Goal: Obtain resource: Download file/media

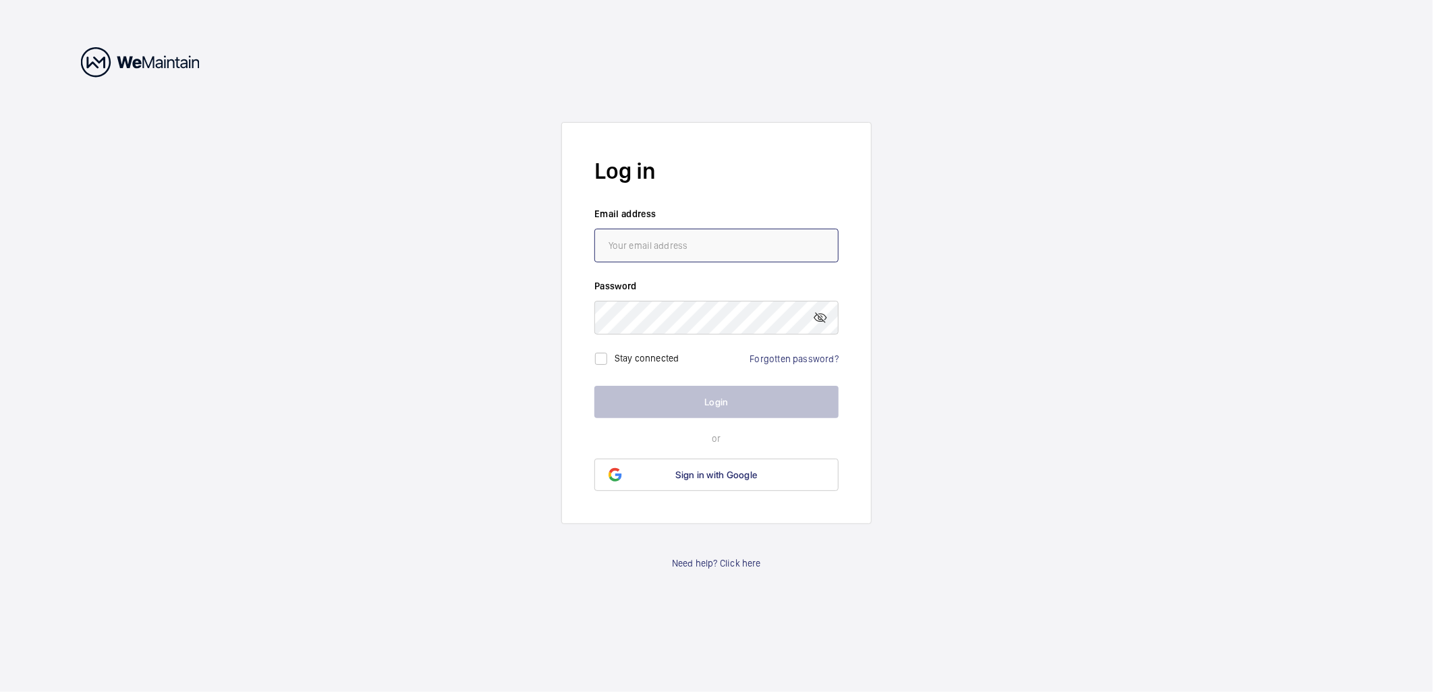
type input "[PERSON_NAME][EMAIL_ADDRESS][DOMAIN_NAME]"
click at [705, 403] on button "Login" at bounding box center [716, 402] width 244 height 32
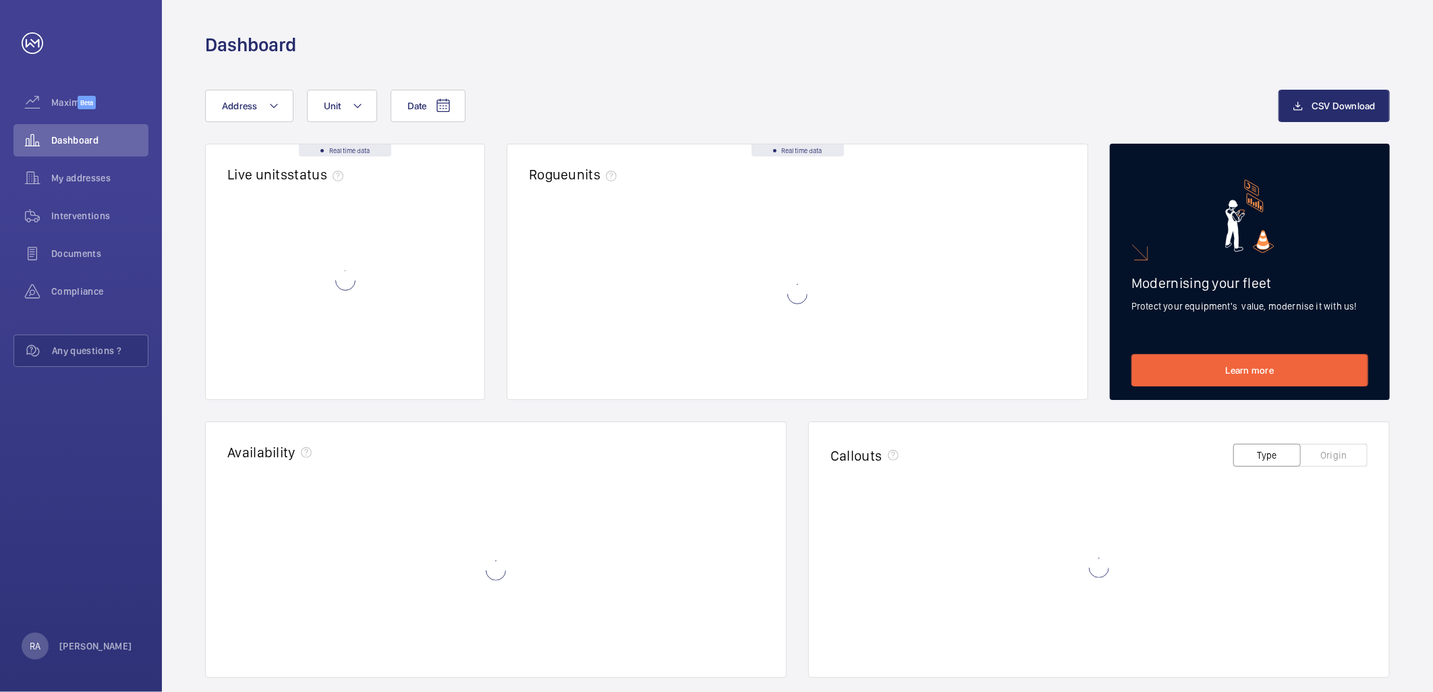
click at [708, 402] on div "Real time data Live units status﻿ Real time data Rogue units Modernising your f…" at bounding box center [797, 550] width 1185 height 812
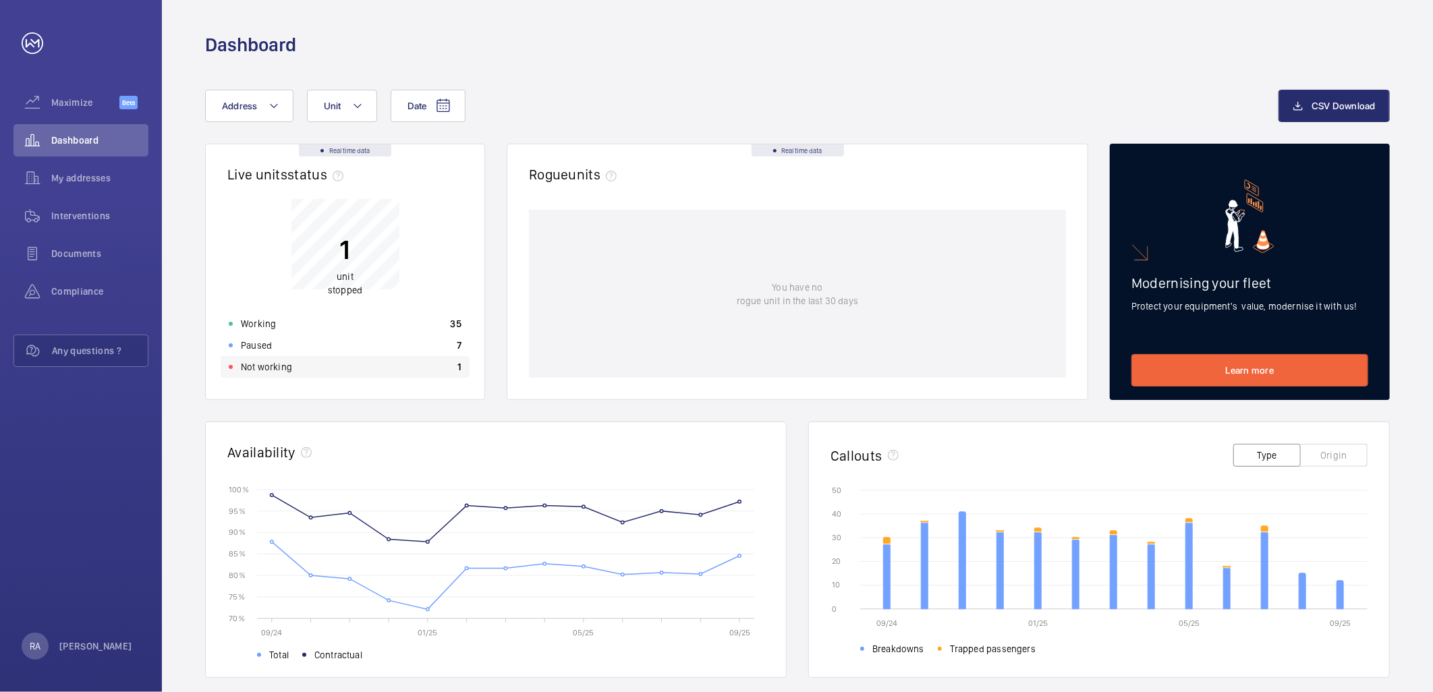
click at [266, 366] on p "Not working" at bounding box center [266, 366] width 51 height 13
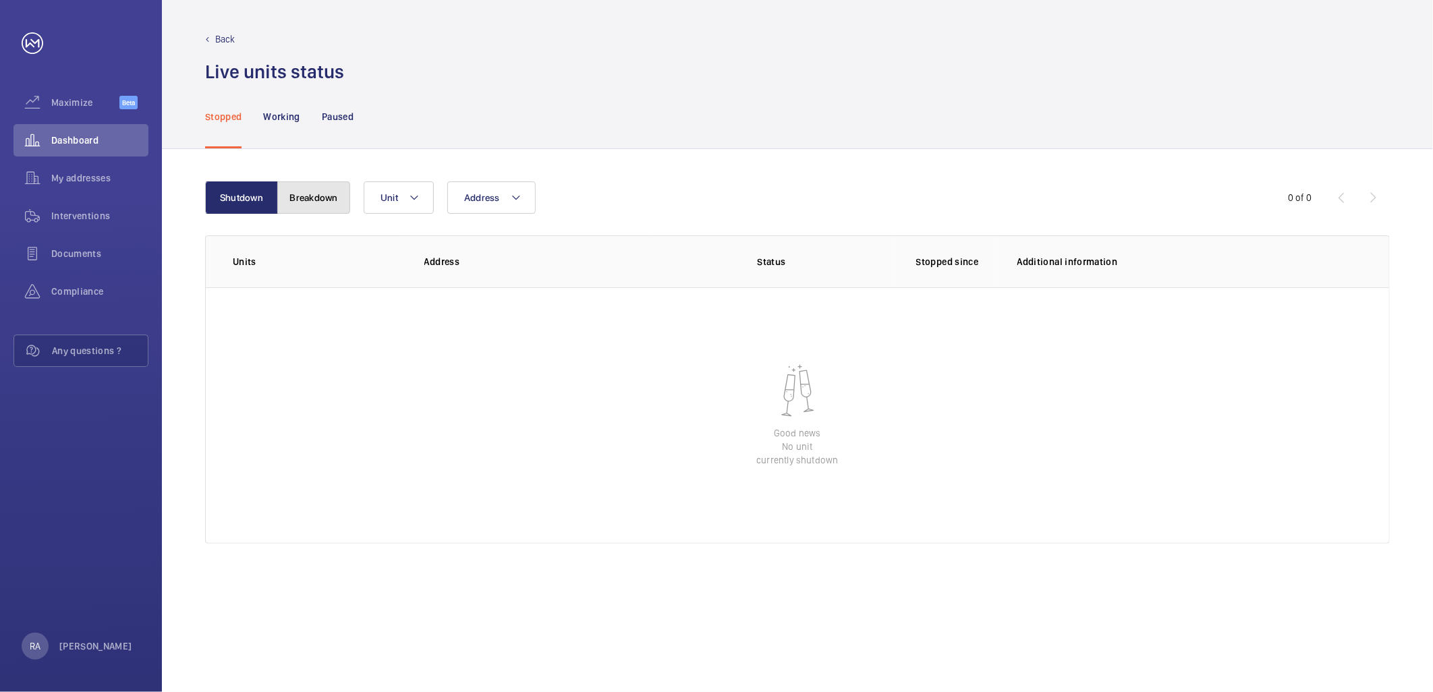
click at [306, 194] on button "Breakdown" at bounding box center [313, 197] width 73 height 32
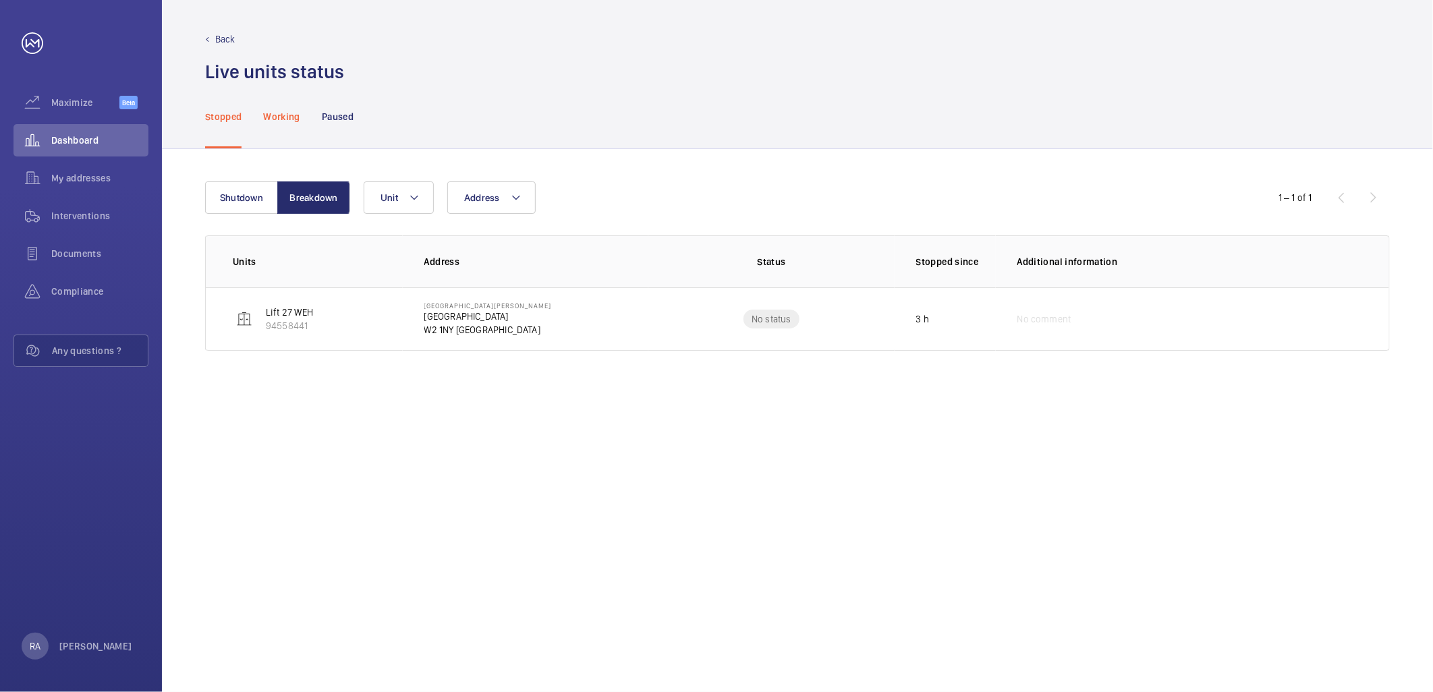
click at [280, 115] on p "Working" at bounding box center [281, 116] width 36 height 13
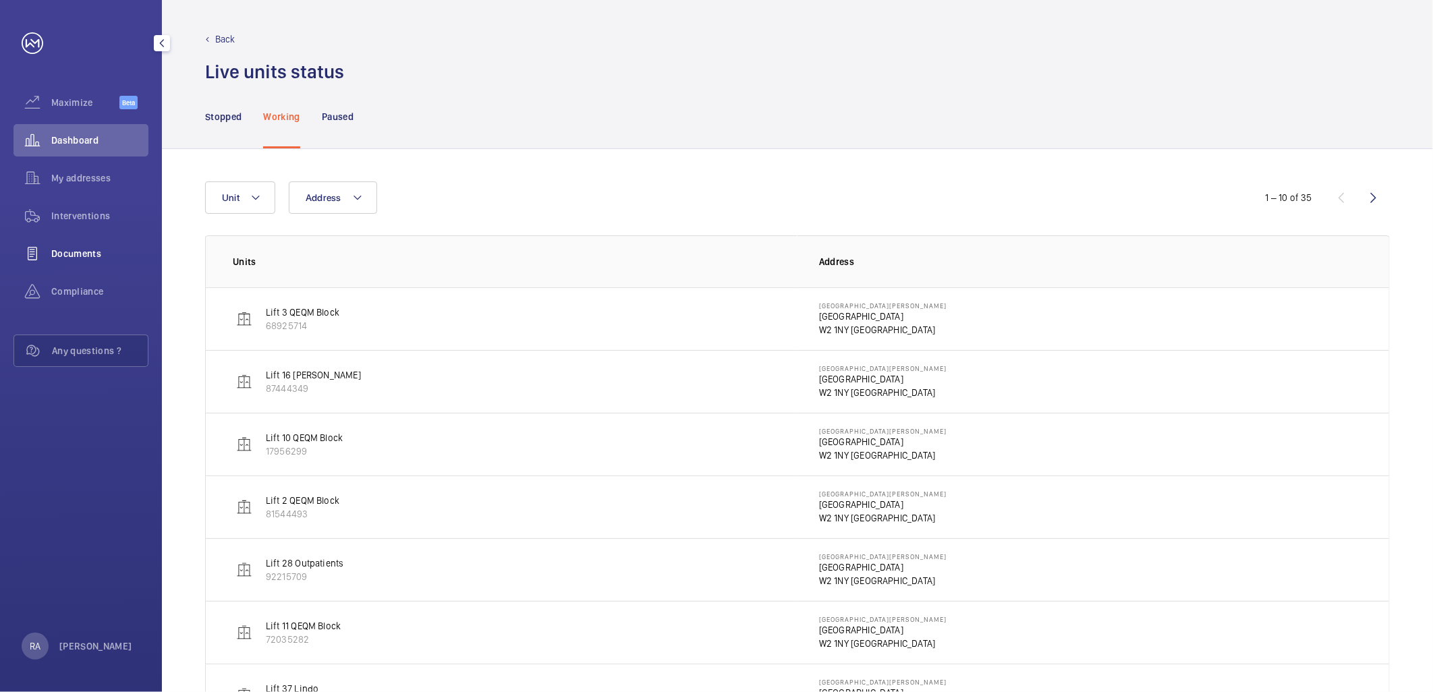
click at [78, 246] on div "Documents" at bounding box center [80, 253] width 135 height 32
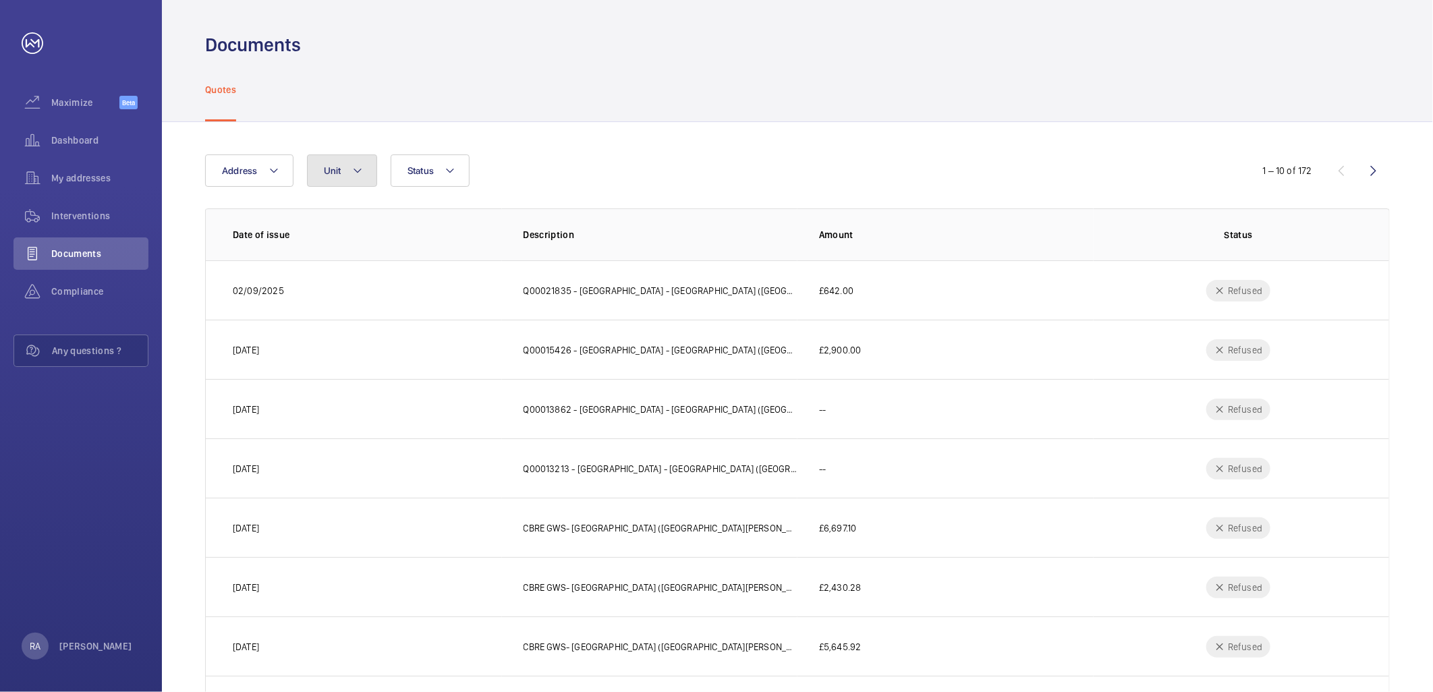
click at [358, 163] on mat-icon at bounding box center [357, 171] width 11 height 16
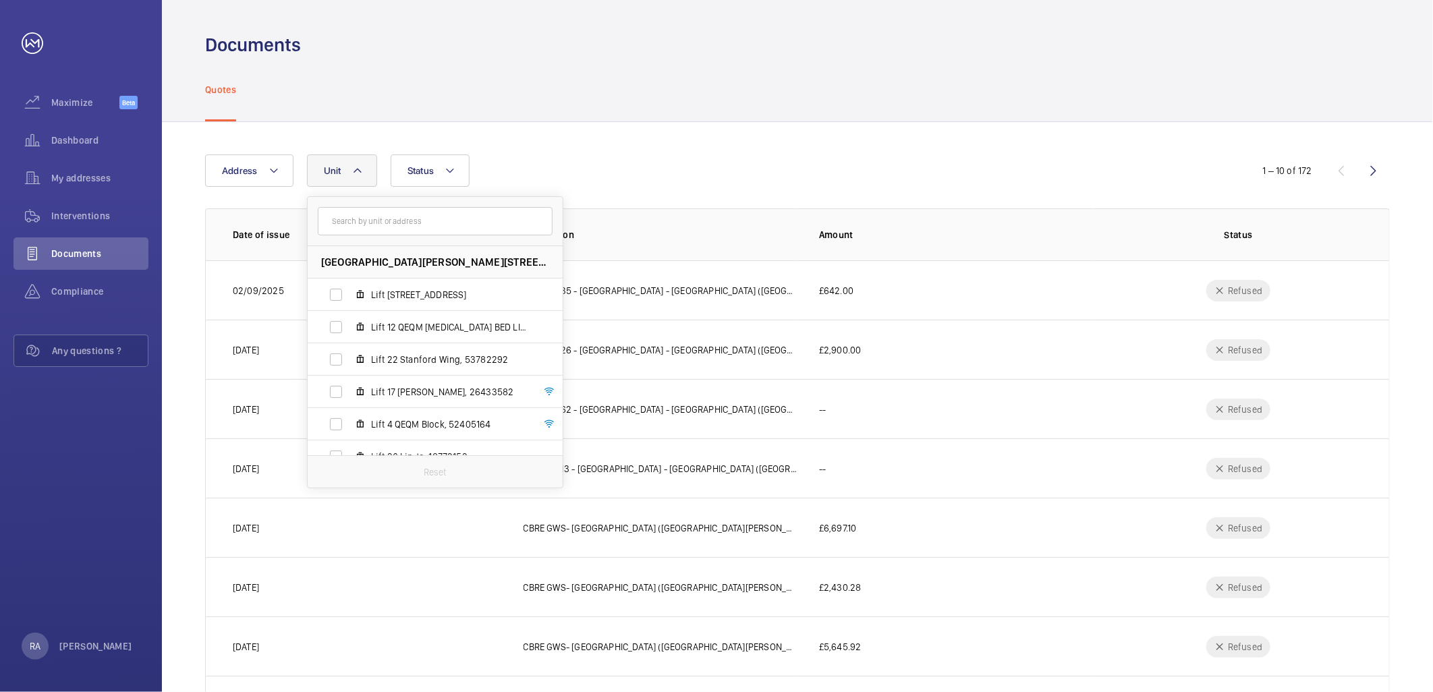
click at [362, 226] on input "text" at bounding box center [435, 221] width 235 height 28
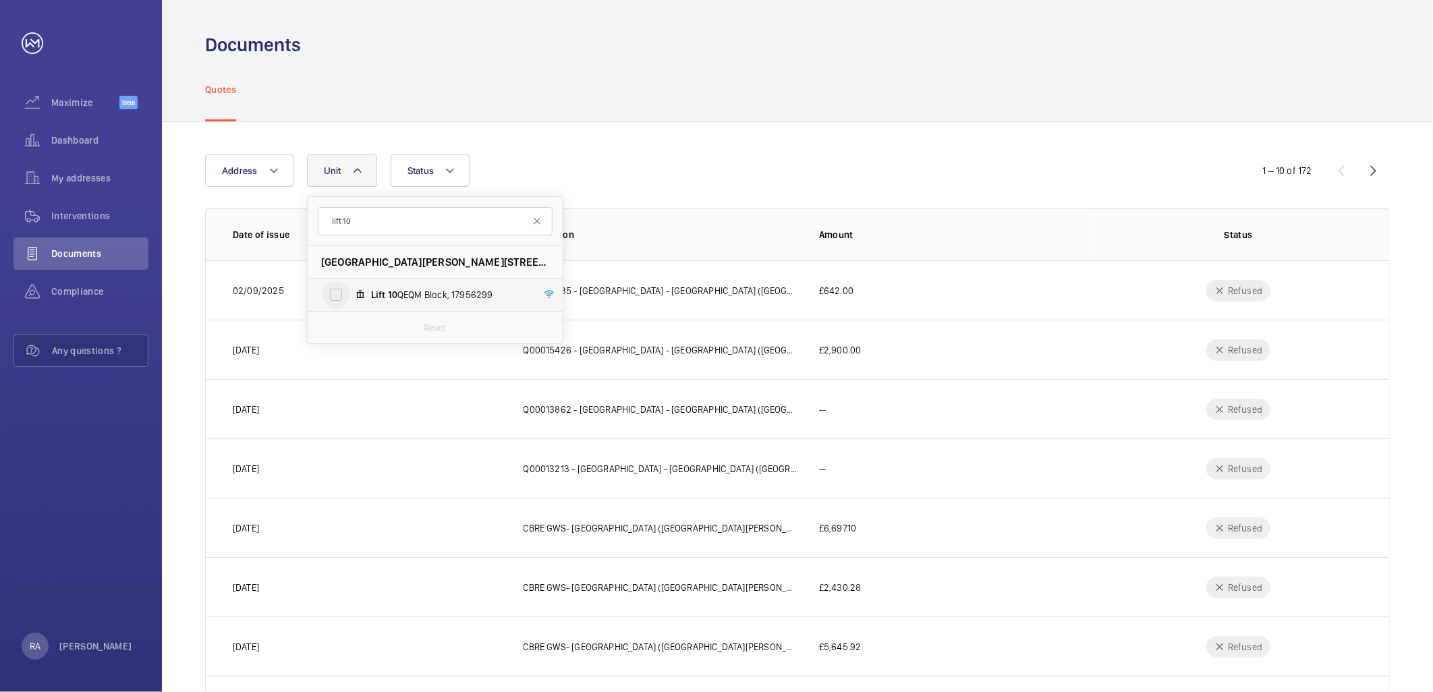
type input "lift 10"
click at [336, 300] on input "Lift 10 QEQM Block, 17956299" at bounding box center [335, 294] width 27 height 27
checkbox input "true"
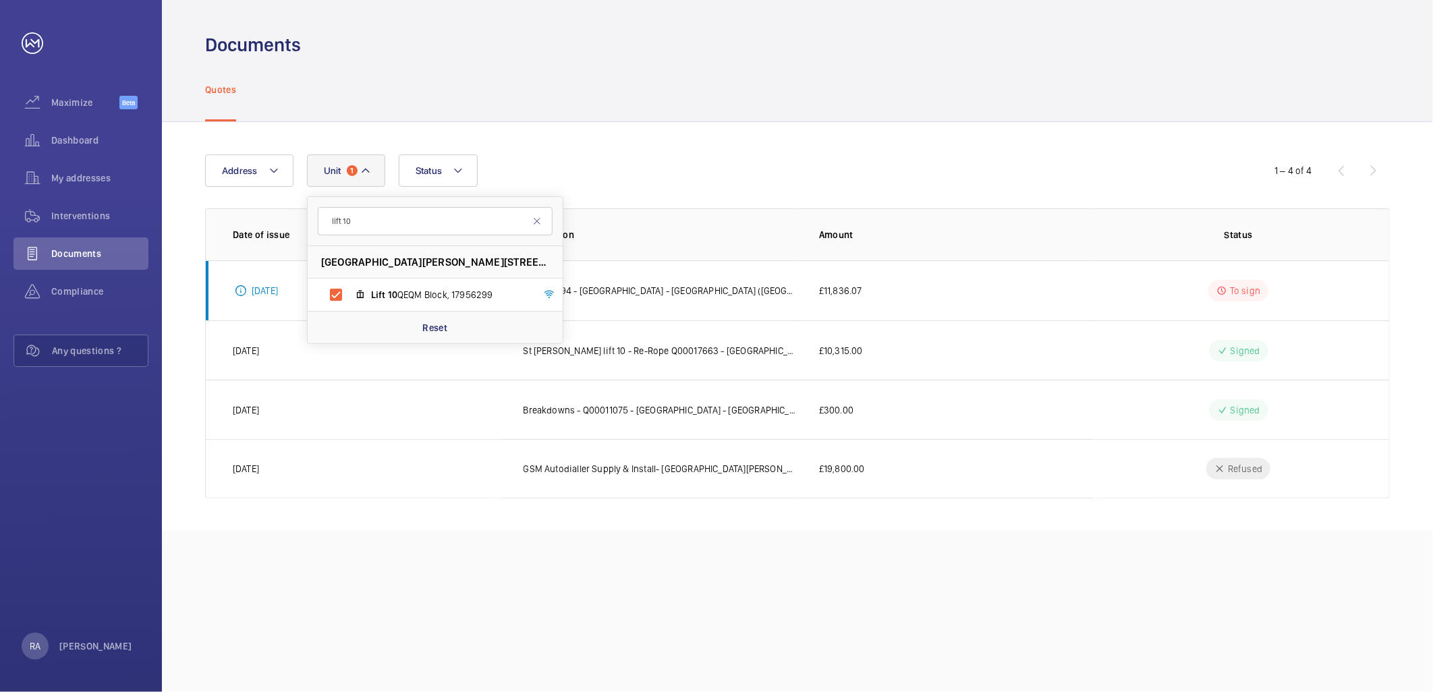
click at [675, 144] on div "Address [STREET_ADDRESS][PERSON_NAME] Lift [GEOGRAPHIC_DATA] Reset Status 1 – 4…" at bounding box center [797, 326] width 1271 height 409
click at [632, 292] on p "Q00021094 - [GEOGRAPHIC_DATA] - [GEOGRAPHIC_DATA] ([GEOGRAPHIC_DATA][PERSON_NAM…" at bounding box center [660, 290] width 275 height 13
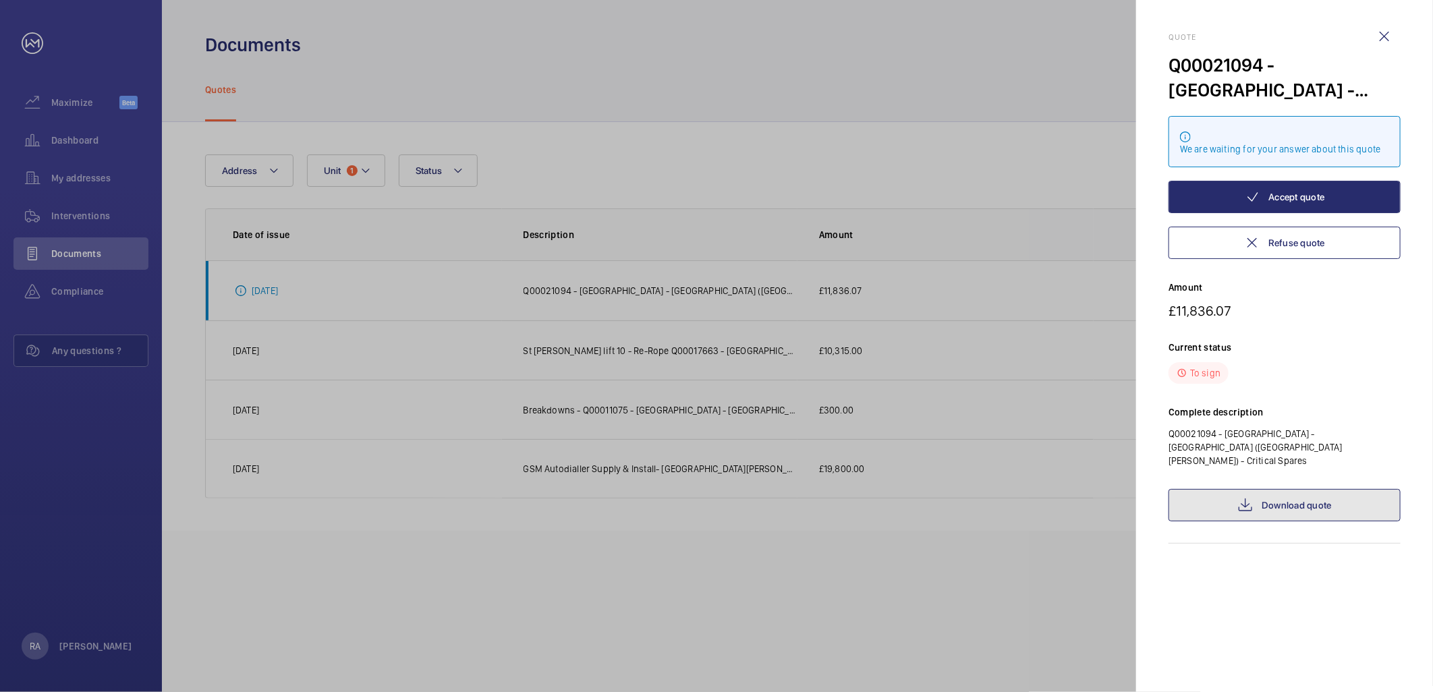
click at [1315, 503] on link "Download quote" at bounding box center [1284, 505] width 232 height 32
click at [610, 144] on div at bounding box center [716, 346] width 1433 height 692
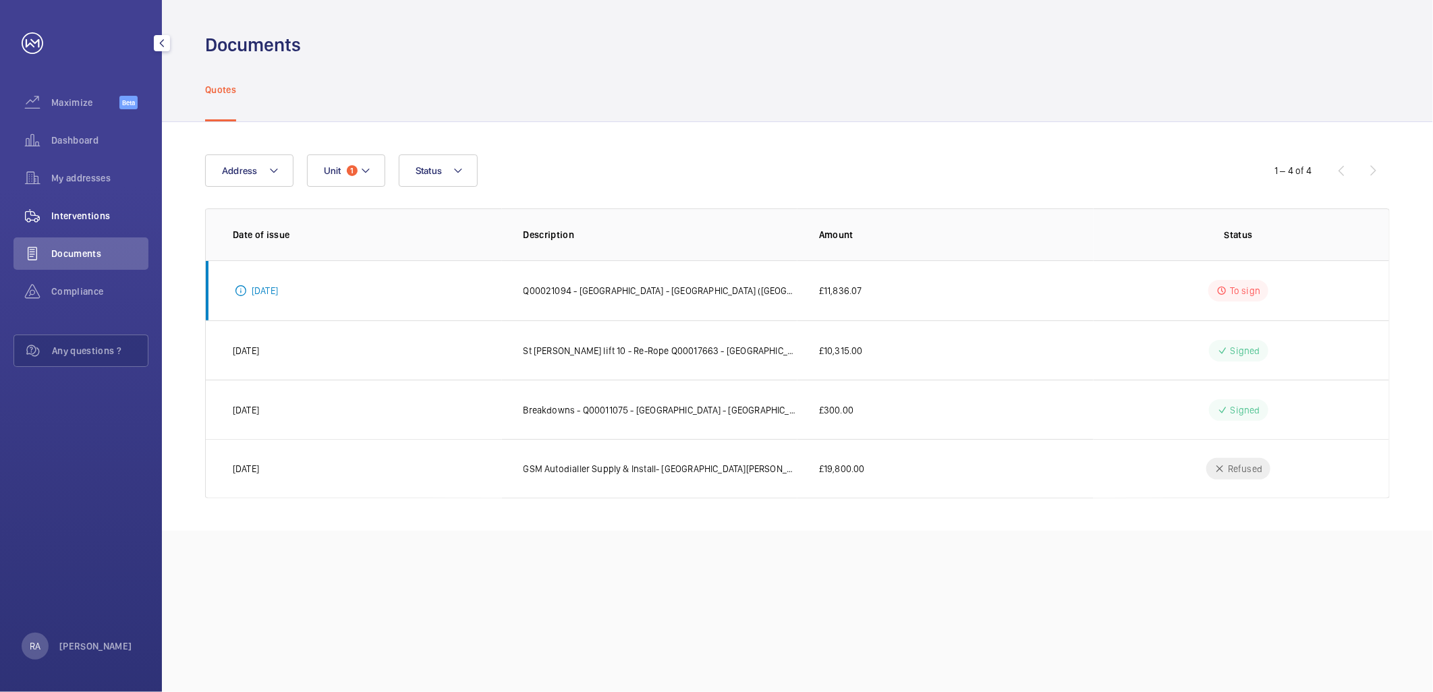
click at [79, 204] on div "Interventions" at bounding box center [80, 216] width 135 height 32
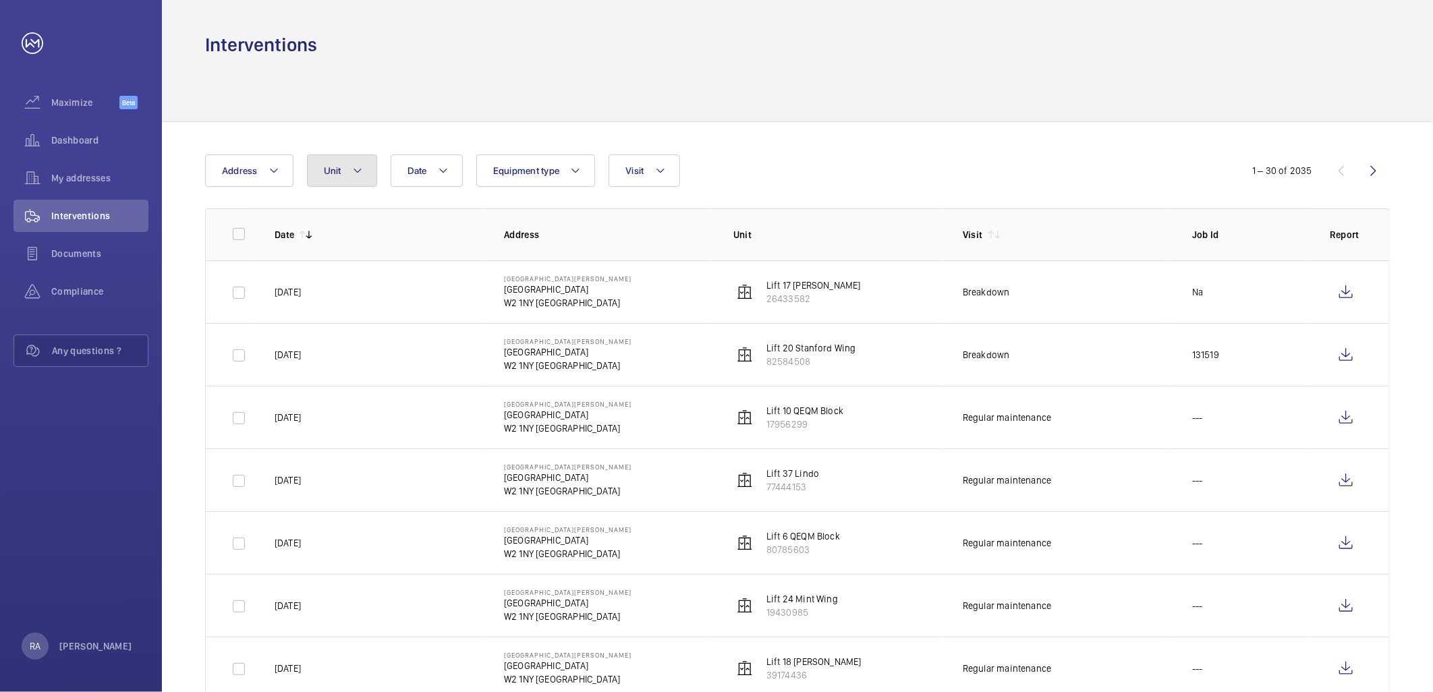
click at [352, 169] on mat-icon at bounding box center [357, 171] width 11 height 16
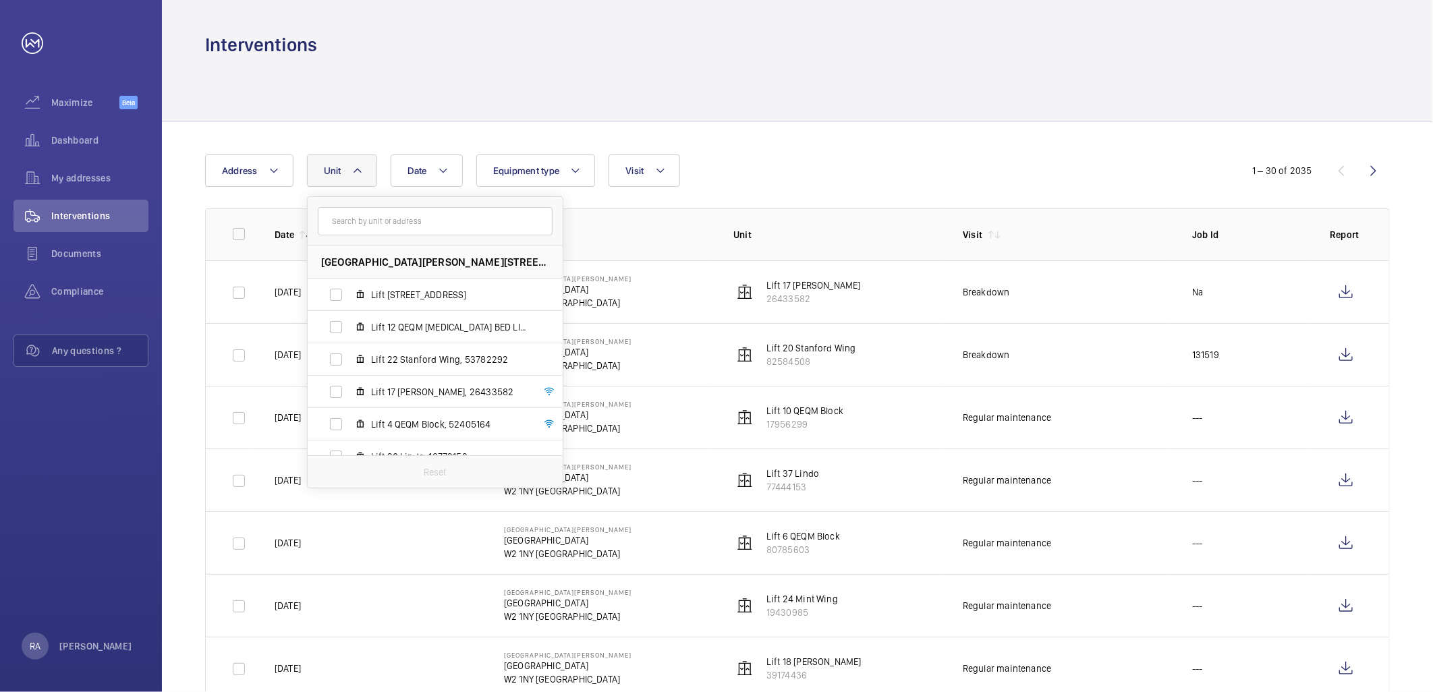
click at [362, 227] on input "text" at bounding box center [435, 221] width 235 height 28
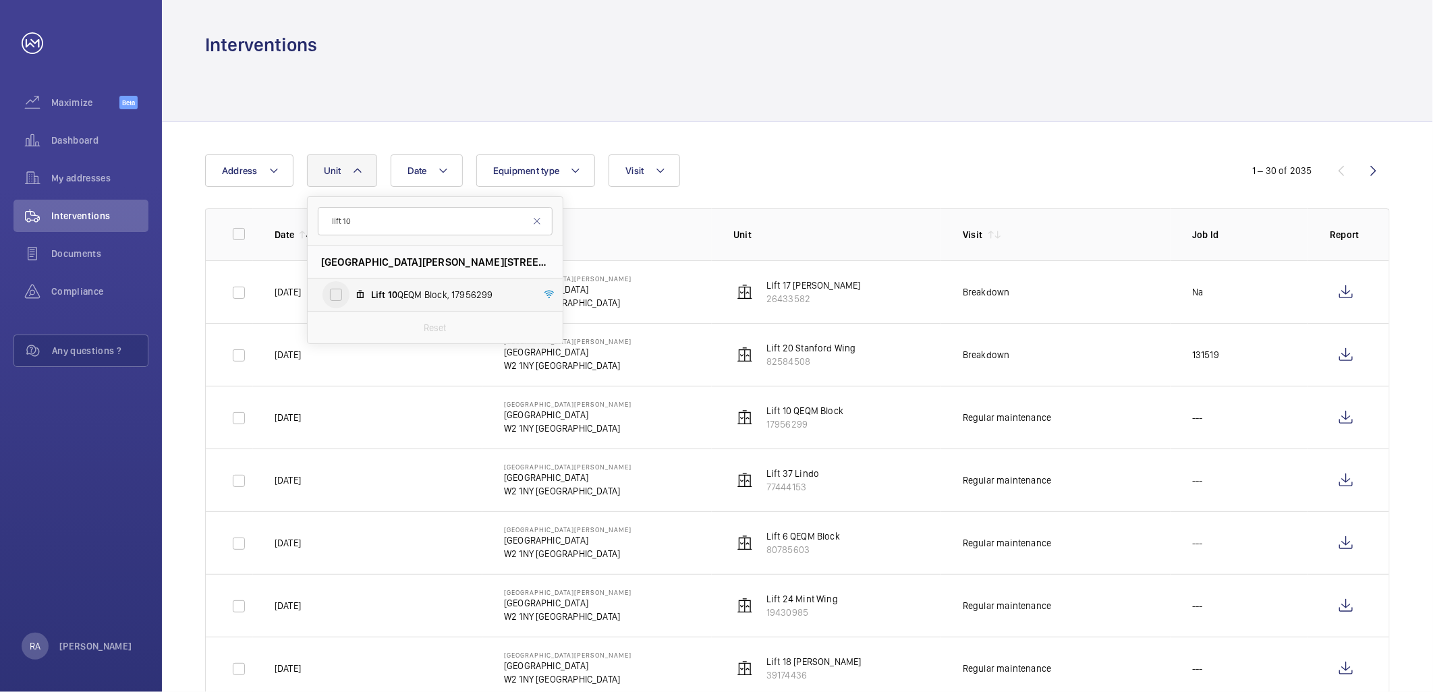
type input "lift 10"
click at [333, 294] on input "Lift 10 QEQM Block, 17956299" at bounding box center [335, 294] width 27 height 27
checkbox input "true"
click at [786, 170] on div "Date Address [STREET_ADDRESS][PERSON_NAME] Lift [GEOGRAPHIC_DATA] Reset Equipme…" at bounding box center [716, 170] width 1023 height 32
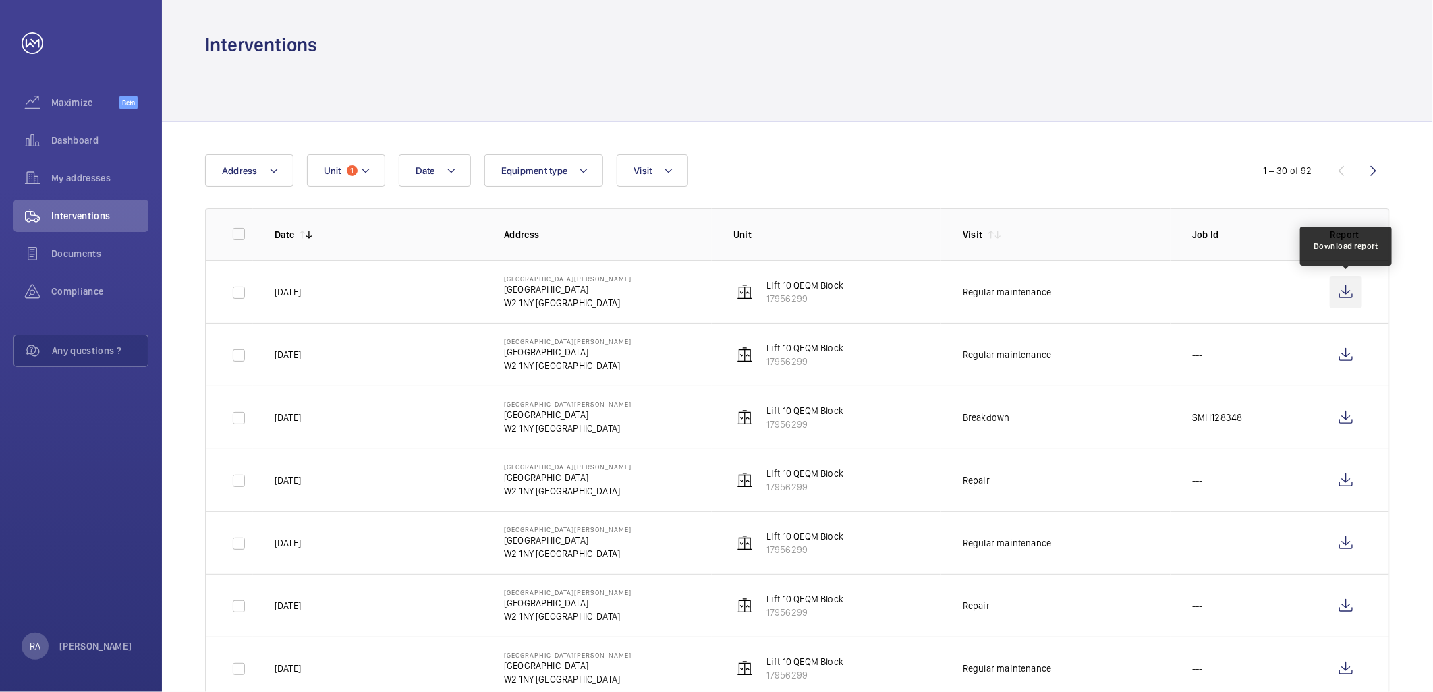
click at [1345, 295] on wm-front-icon-button at bounding box center [1346, 292] width 32 height 32
click at [1346, 356] on wm-front-icon-button at bounding box center [1346, 355] width 32 height 32
